Goal: Find specific page/section: Find specific page/section

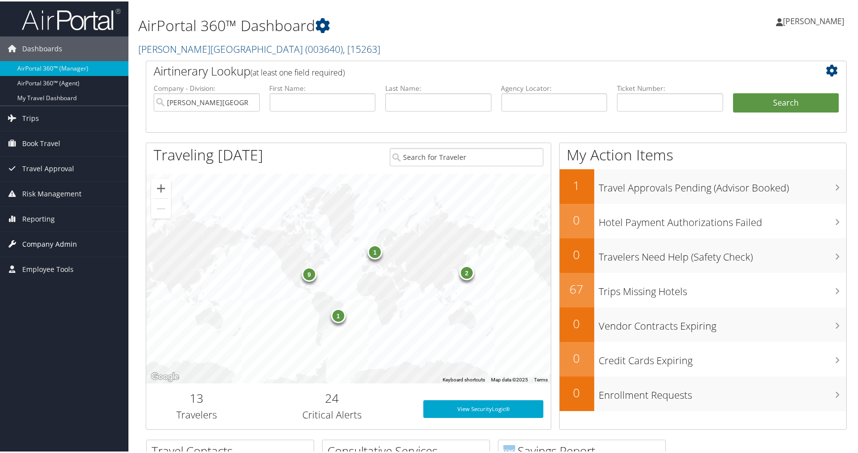
click at [66, 241] on span "Company Admin" at bounding box center [49, 243] width 55 height 25
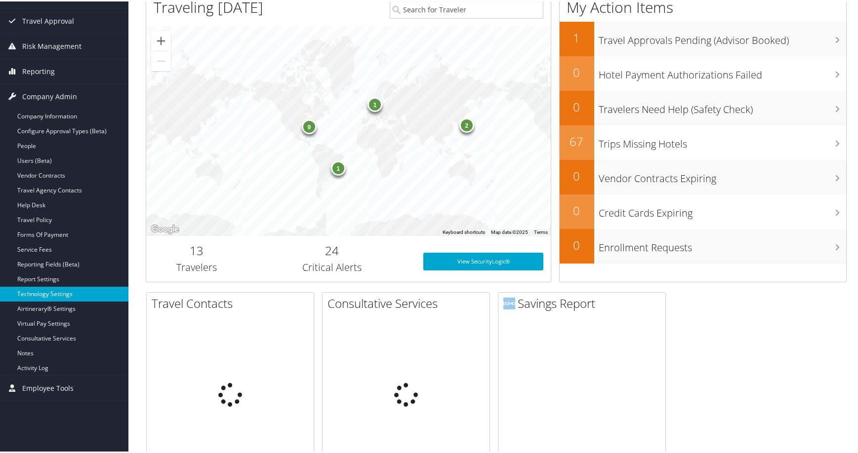
scroll to position [148, 0]
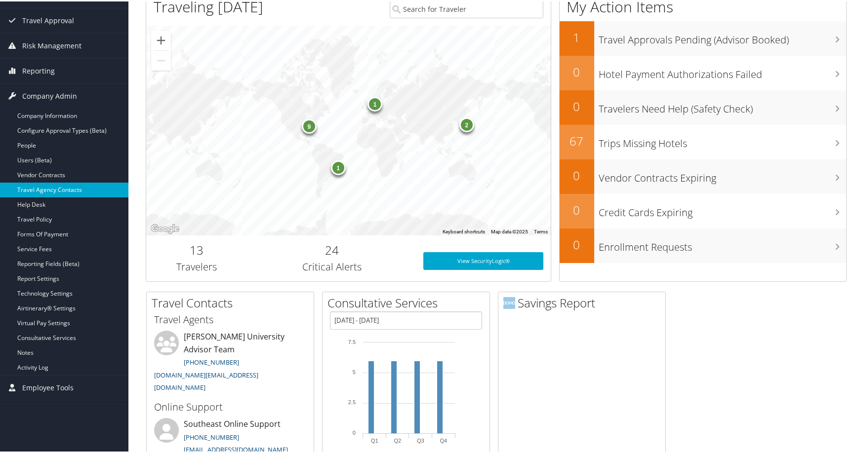
click at [63, 184] on link "Travel Agency Contacts" at bounding box center [64, 188] width 128 height 15
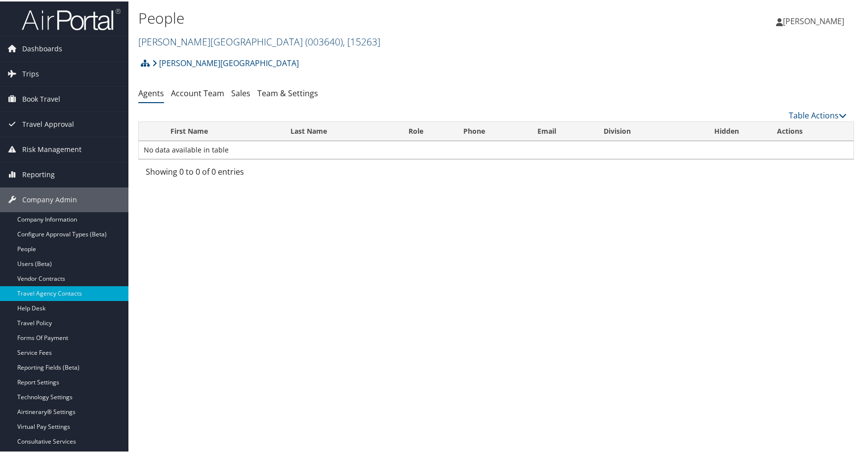
click at [343, 47] on span ", [ 15263 ]" at bounding box center [362, 40] width 38 height 13
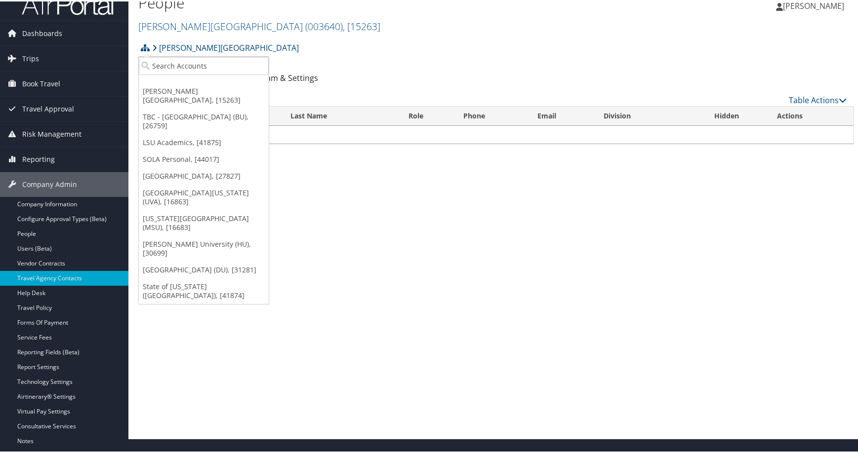
click at [198, 234] on link "[US_STATE][GEOGRAPHIC_DATA] (MSU), [16683]" at bounding box center [204, 222] width 130 height 26
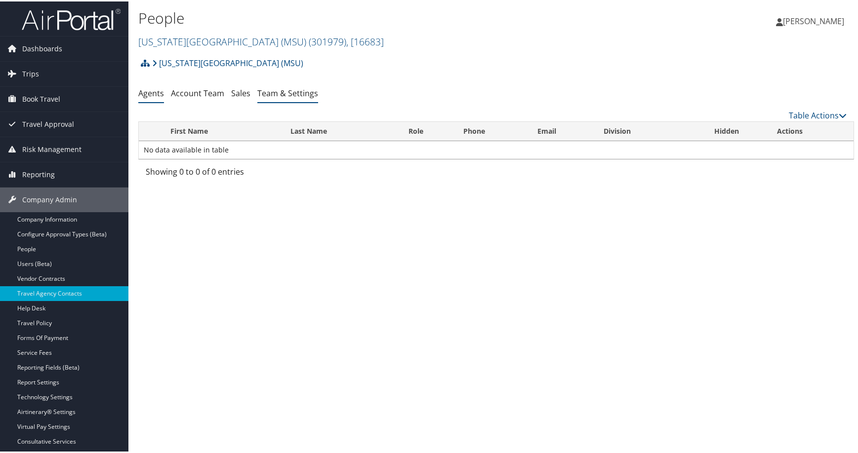
click at [318, 97] on link "Team & Settings" at bounding box center [287, 91] width 61 height 11
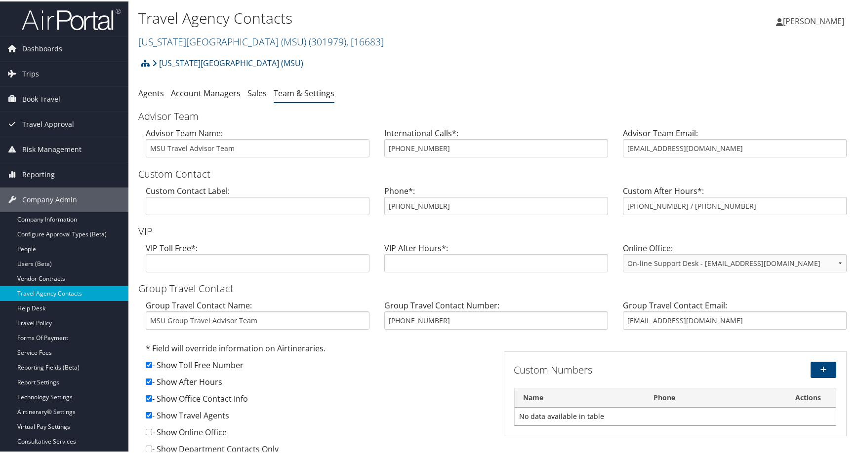
click at [507, 103] on div "[US_STATE][GEOGRAPHIC_DATA] (MSU) Account Structure [US_STATE][GEOGRAPHIC_DATA]…" at bounding box center [495, 271] width 715 height 438
